Goal: Transaction & Acquisition: Purchase product/service

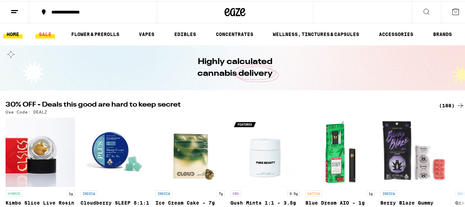
click at [49, 33] on link "SALE" at bounding box center [44, 33] width 19 height 8
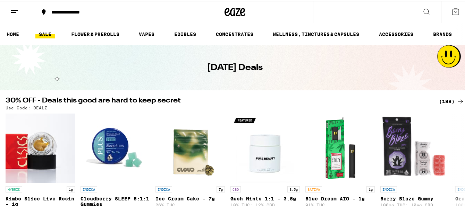
click at [445, 98] on div "(188)" at bounding box center [452, 100] width 26 height 8
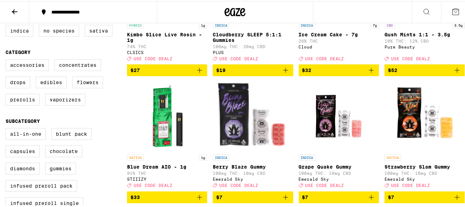
scroll to position [153, 0]
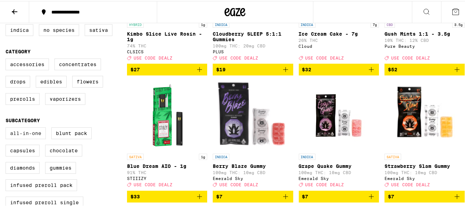
click at [18, 138] on label "All-In-One" at bounding box center [26, 133] width 40 height 12
click at [7, 128] on input "All-In-One" at bounding box center [7, 128] width 0 height 0
checkbox input "true"
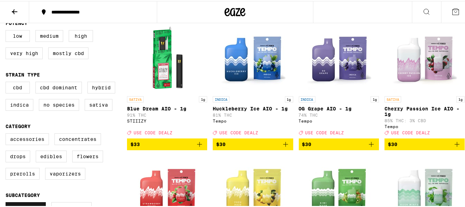
scroll to position [69, 0]
